Goal: Information Seeking & Learning: Learn about a topic

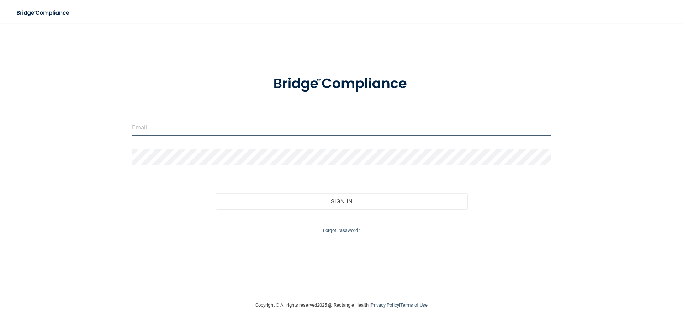
click at [540, 124] on input "email" at bounding box center [341, 127] width 419 height 16
type input "[EMAIL_ADDRESS][DOMAIN_NAME]"
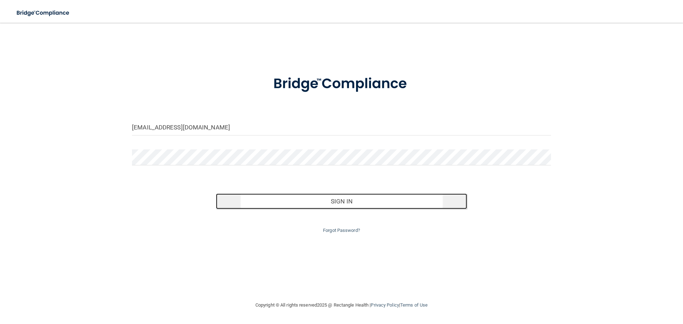
click at [384, 201] on button "Sign In" at bounding box center [341, 201] width 251 height 16
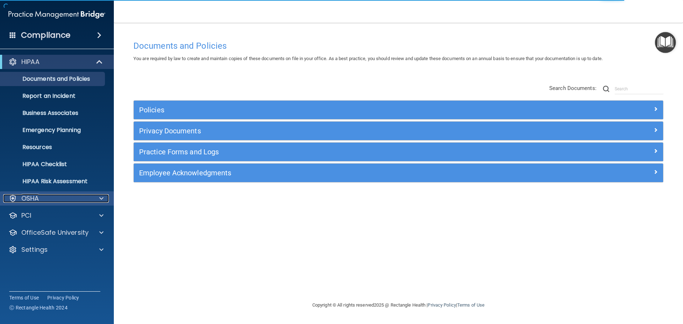
click at [96, 198] on div at bounding box center [100, 198] width 18 height 9
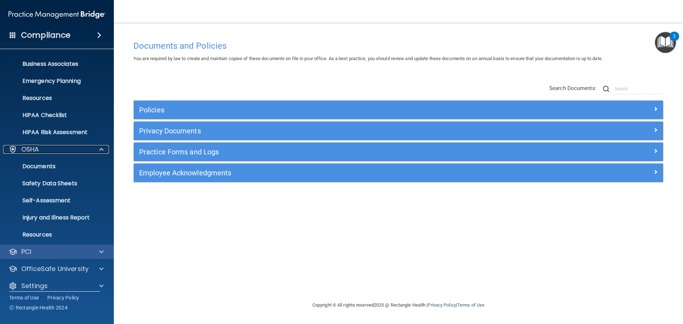
scroll to position [57, 0]
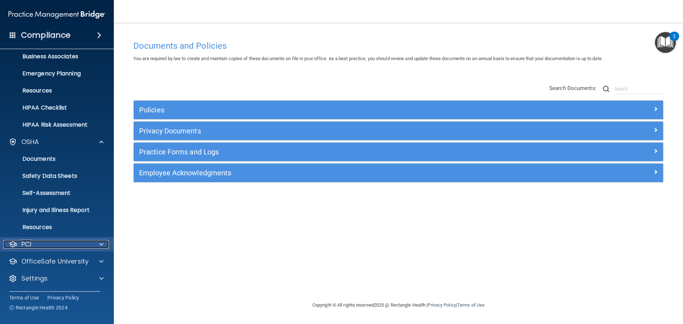
click at [92, 243] on div at bounding box center [100, 244] width 18 height 9
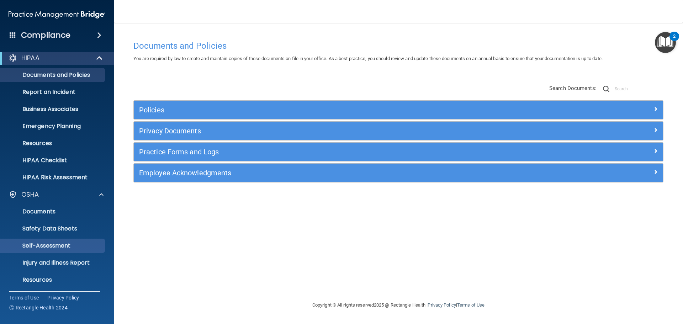
scroll to position [0, 0]
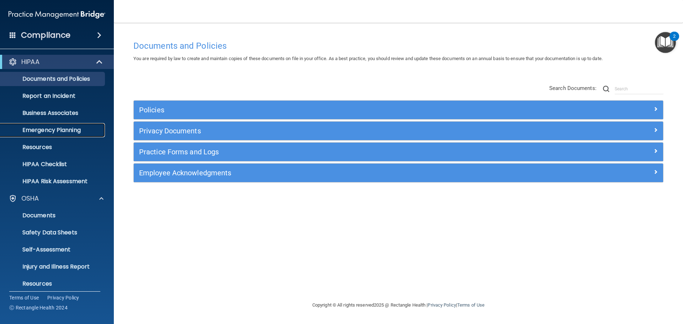
click at [75, 129] on p "Emergency Planning" at bounding box center [53, 130] width 97 height 7
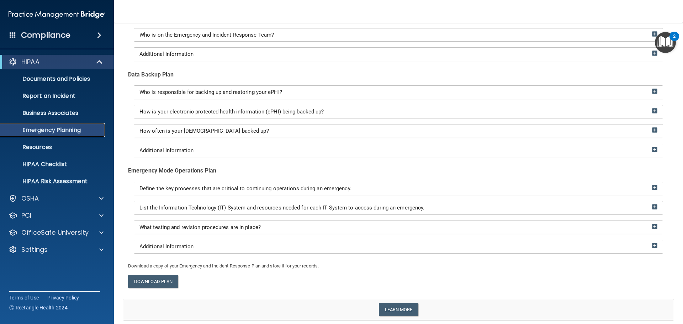
scroll to position [107, 0]
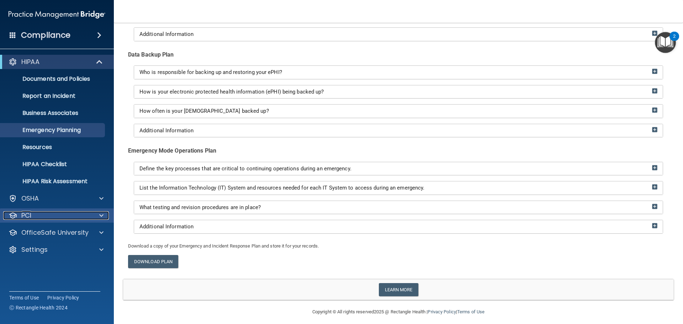
click at [101, 216] on span at bounding box center [101, 215] width 4 height 9
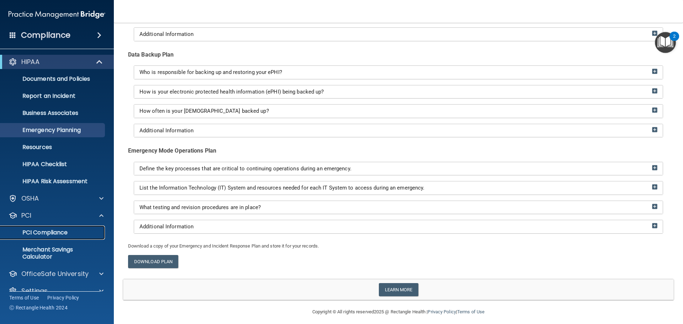
click at [60, 230] on p "PCI Compliance" at bounding box center [53, 232] width 97 height 7
click at [87, 78] on p "Documents and Policies" at bounding box center [53, 78] width 97 height 7
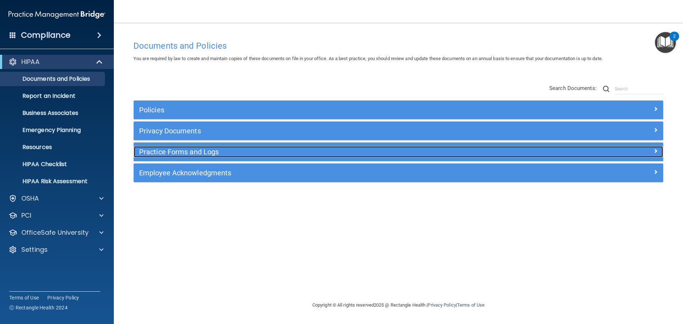
click at [213, 154] on h5 "Practice Forms and Logs" at bounding box center [332, 152] width 386 height 8
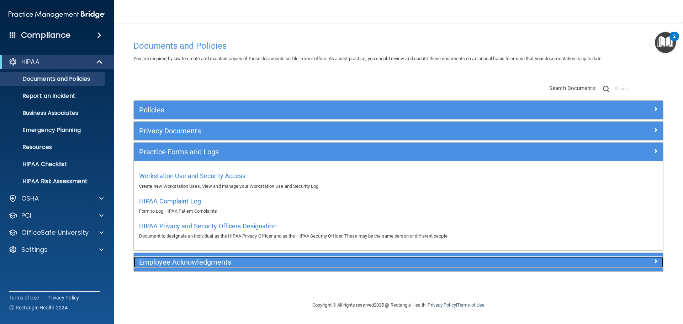
click at [217, 262] on h5 "Employee Acknowledgments" at bounding box center [332, 262] width 386 height 8
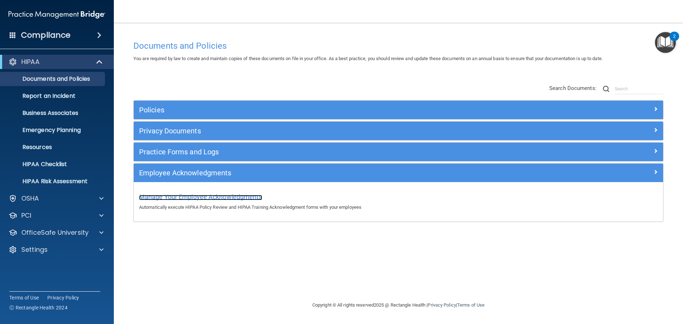
click at [232, 199] on span "Manage Your Employee Acknowledgments" at bounding box center [200, 196] width 123 height 7
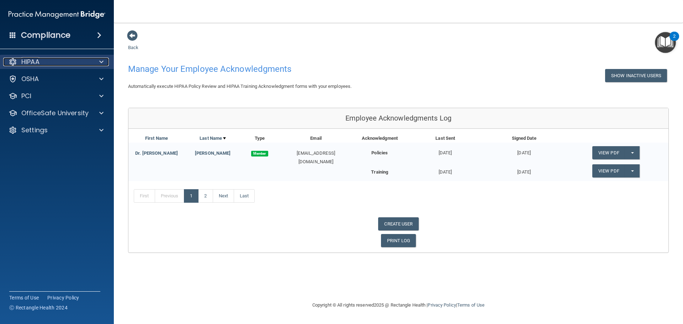
click at [93, 62] on div at bounding box center [100, 62] width 18 height 9
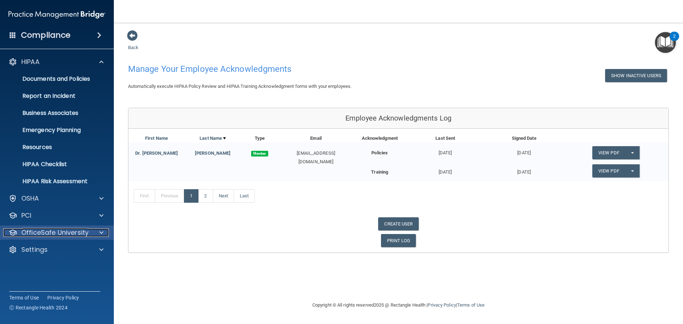
click at [99, 232] on div at bounding box center [100, 232] width 18 height 9
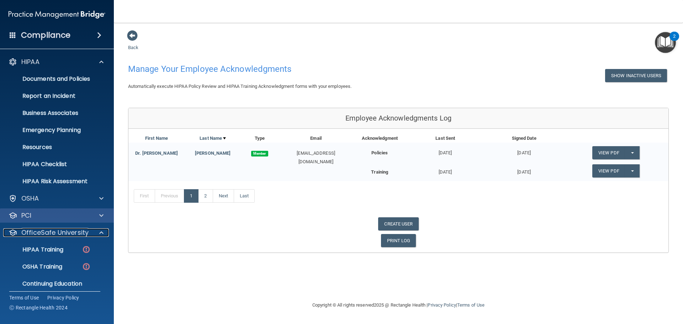
scroll to position [22, 0]
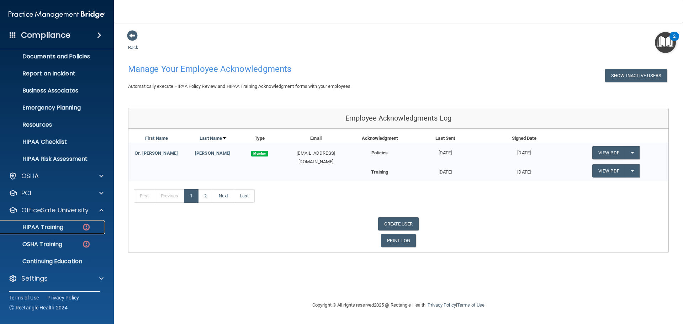
click at [50, 227] on p "HIPAA Training" at bounding box center [34, 227] width 59 height 7
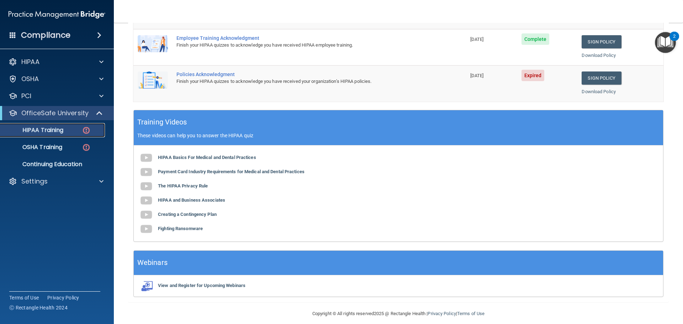
scroll to position [146, 0]
